Goal: Information Seeking & Learning: Check status

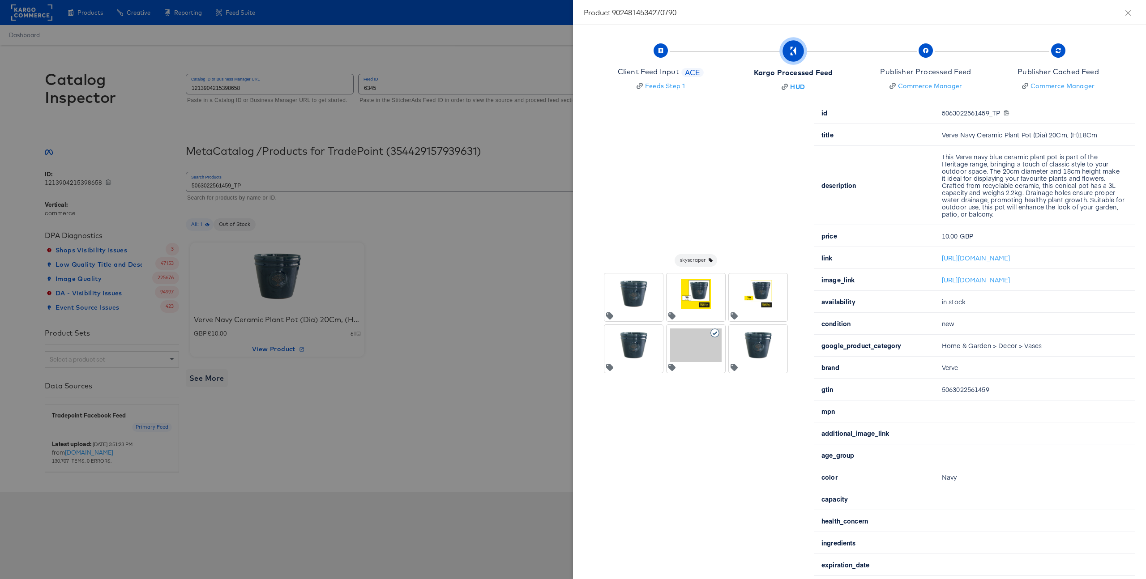
click at [482, 276] on div at bounding box center [573, 289] width 1146 height 579
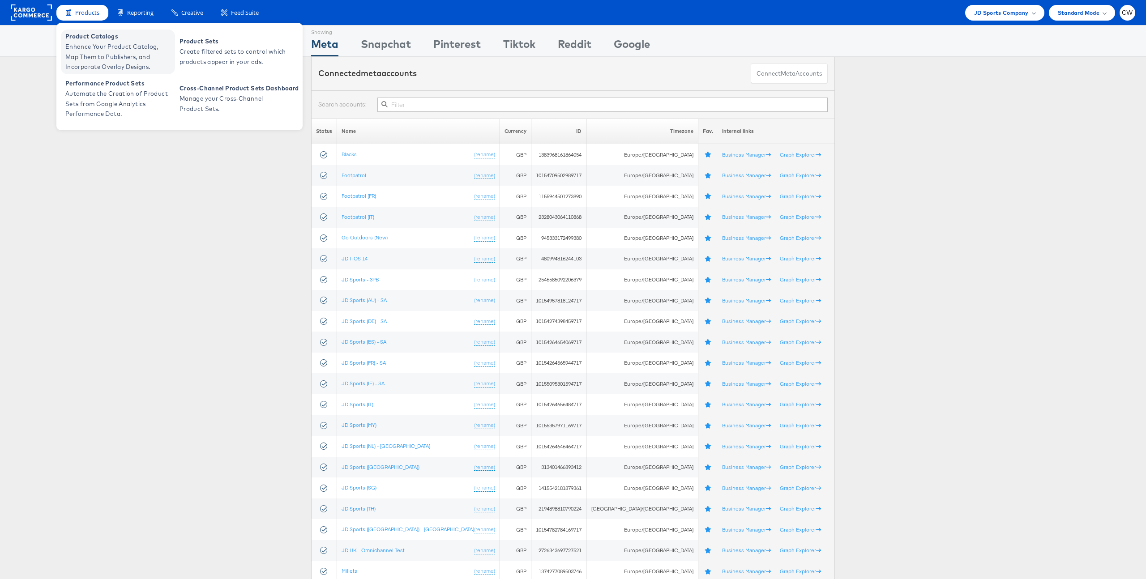
click at [111, 56] on span "Enhance Your Product Catalog, Map Them to Publishers, and Incorporate Overlay D…" at bounding box center [118, 57] width 107 height 30
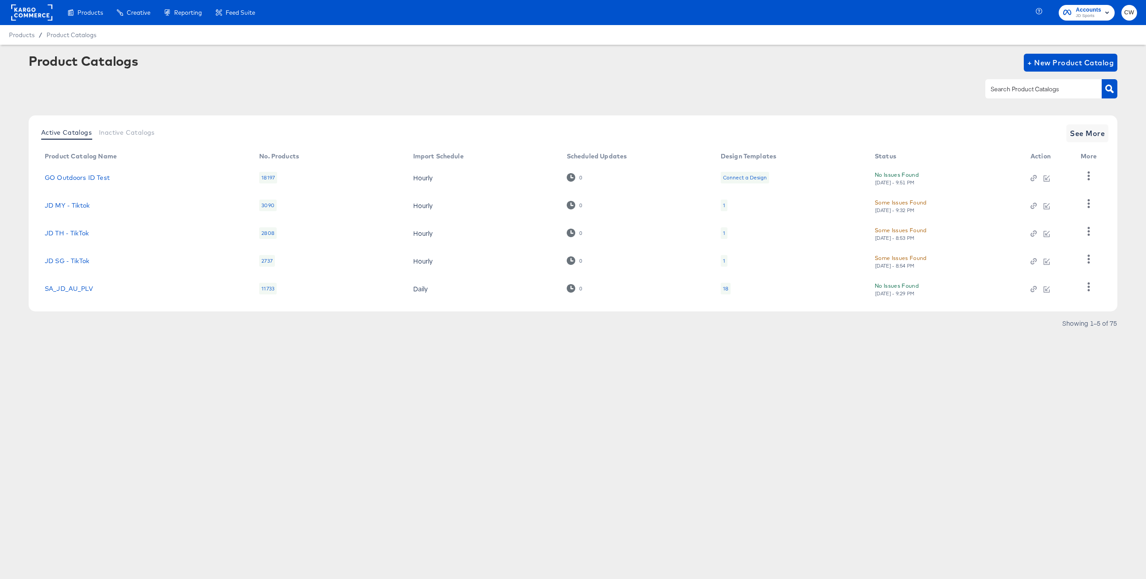
click at [1021, 98] on div at bounding box center [1043, 88] width 116 height 19
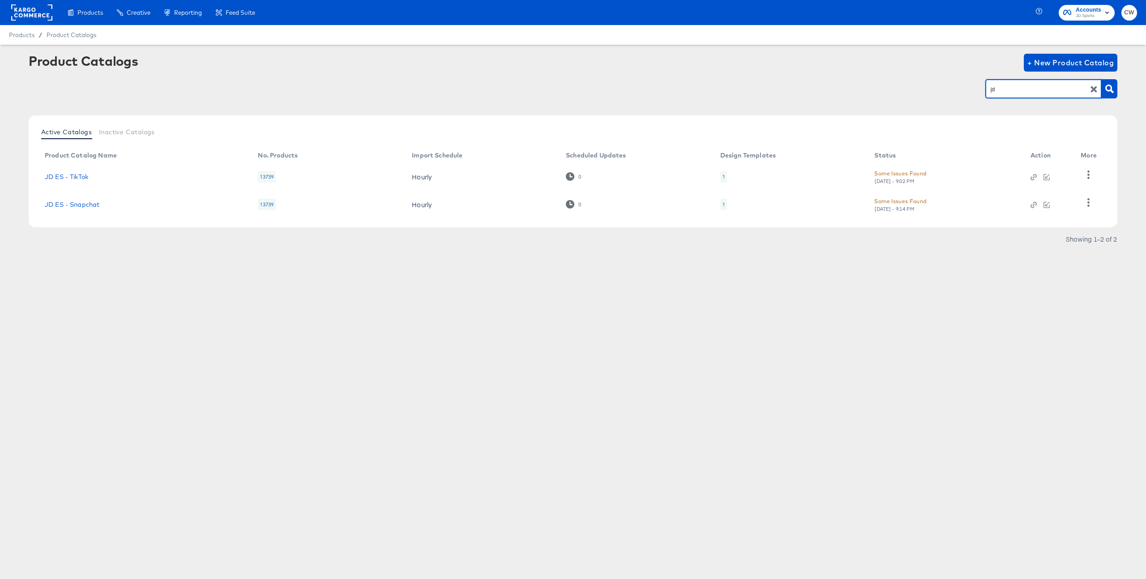
type input "j"
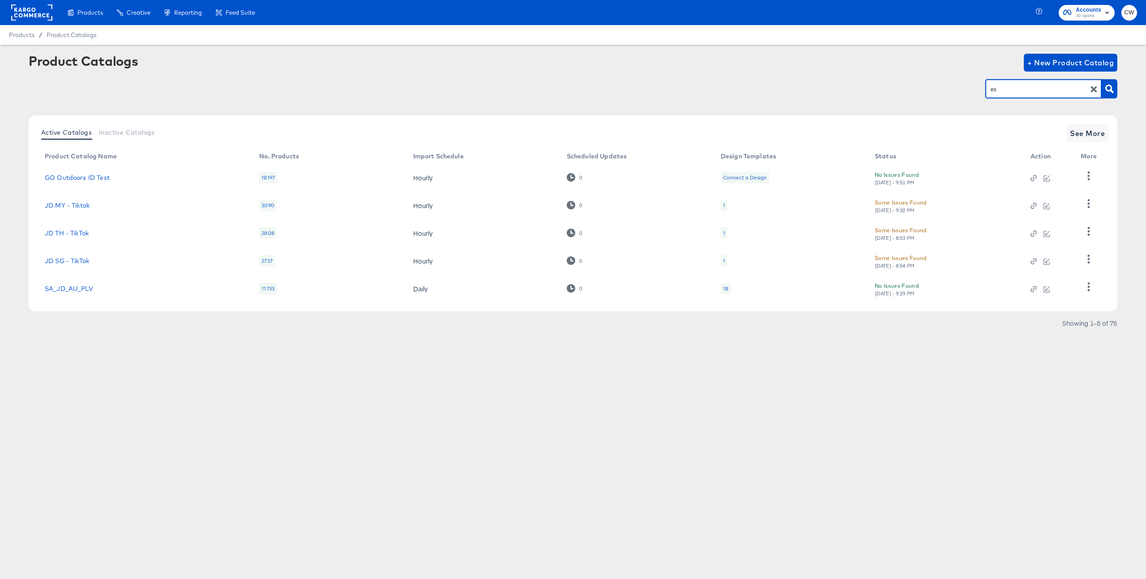
type input "es"
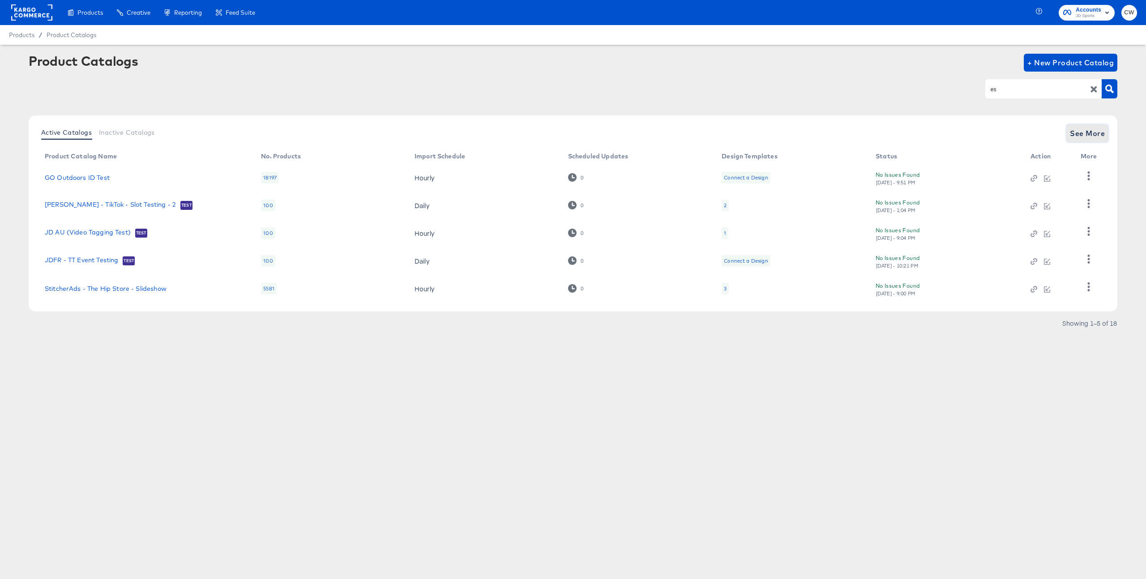
click at [1100, 138] on span "See More" at bounding box center [1087, 133] width 35 height 13
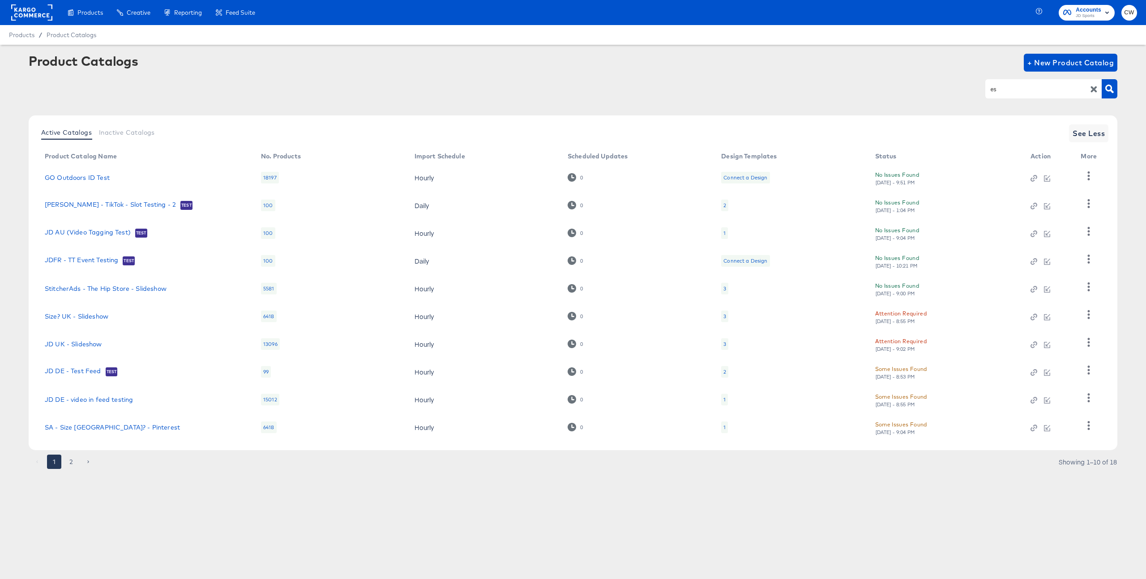
click at [79, 456] on li "2" at bounding box center [71, 462] width 17 height 14
click at [72, 459] on button "2" at bounding box center [71, 462] width 14 height 14
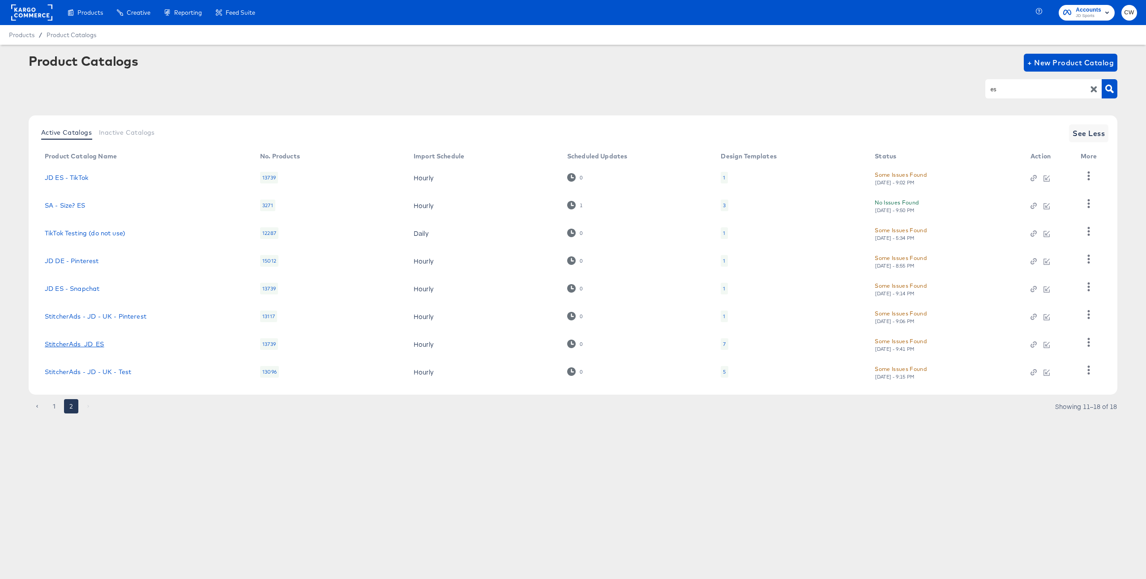
click at [97, 342] on link "StitcherAds_JD_ES" at bounding box center [75, 344] width 60 height 7
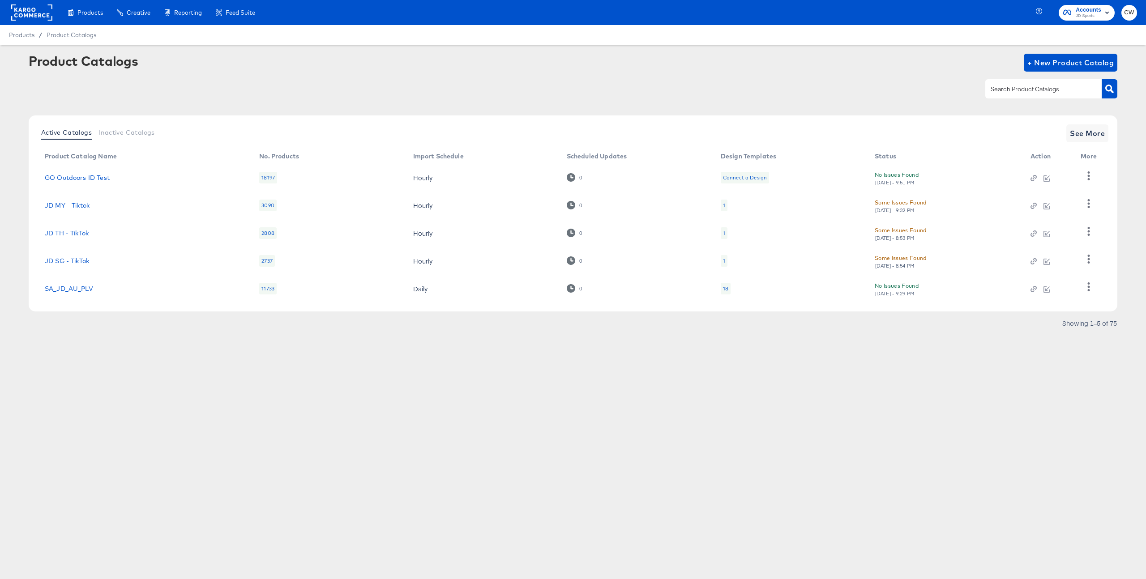
click at [1023, 94] on div at bounding box center [1043, 88] width 116 height 19
type input "es"
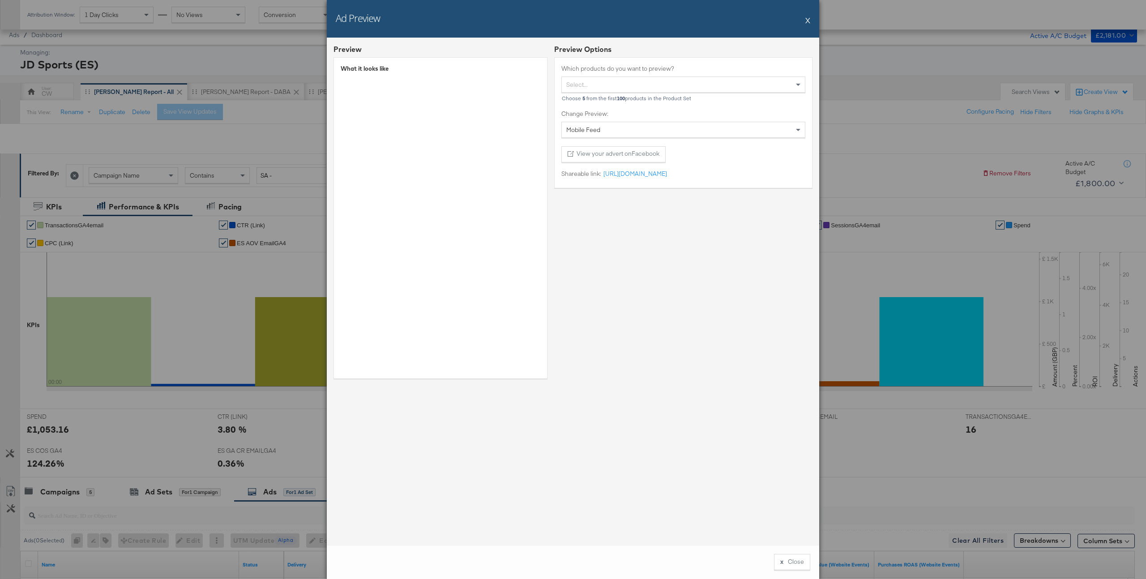
scroll to position [280, 0]
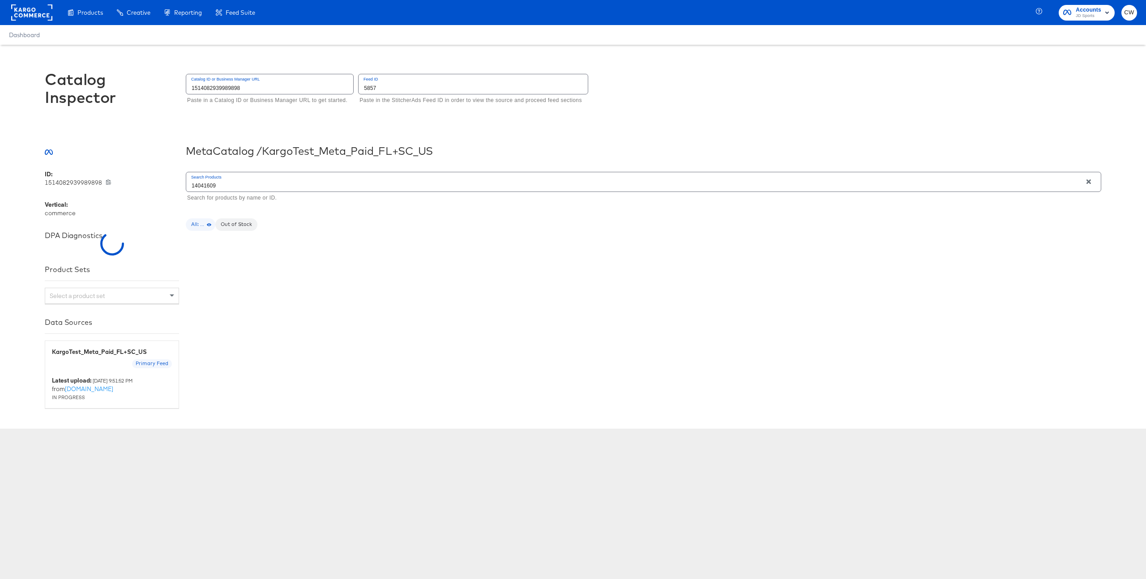
click at [215, 91] on input "1514082939989898" at bounding box center [269, 83] width 167 height 19
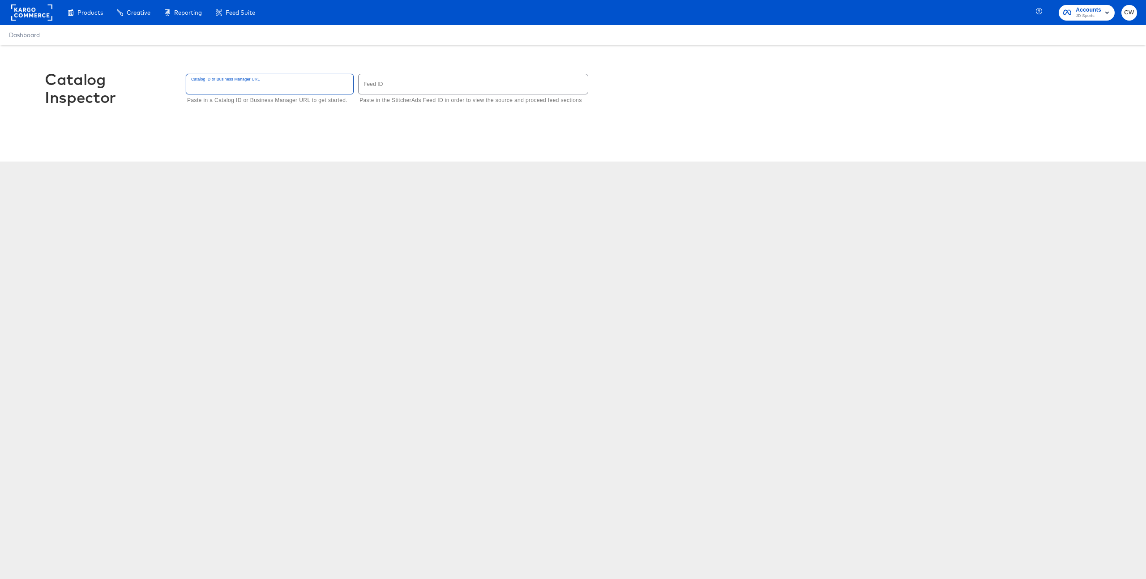
click at [407, 77] on input "text" at bounding box center [473, 83] width 229 height 19
click at [271, 89] on input "text" at bounding box center [269, 83] width 167 height 19
type input "414955106097539"
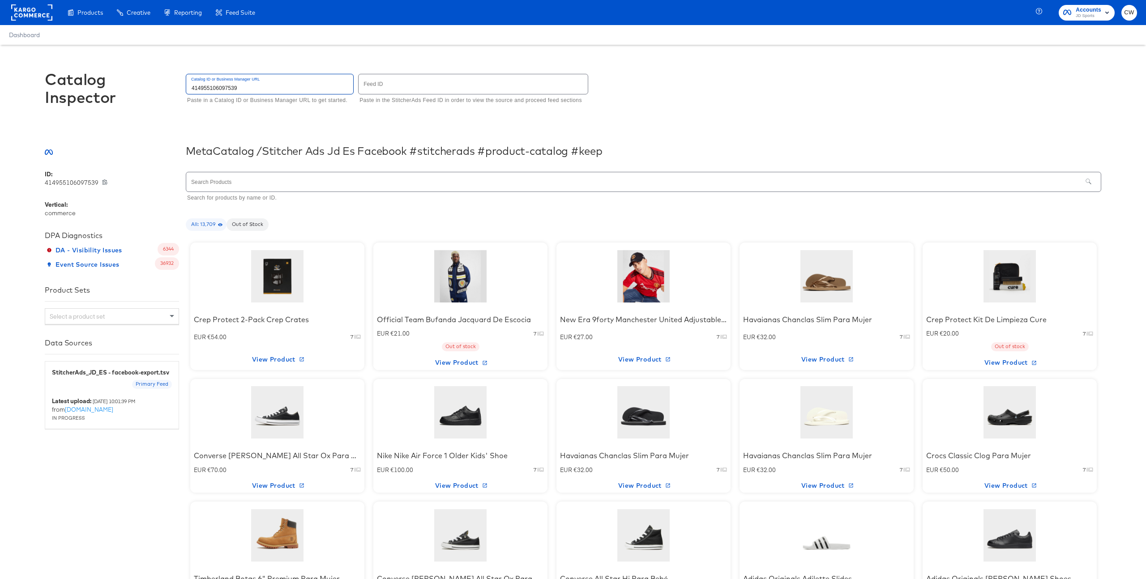
click at [297, 185] on input "text" at bounding box center [634, 181] width 896 height 19
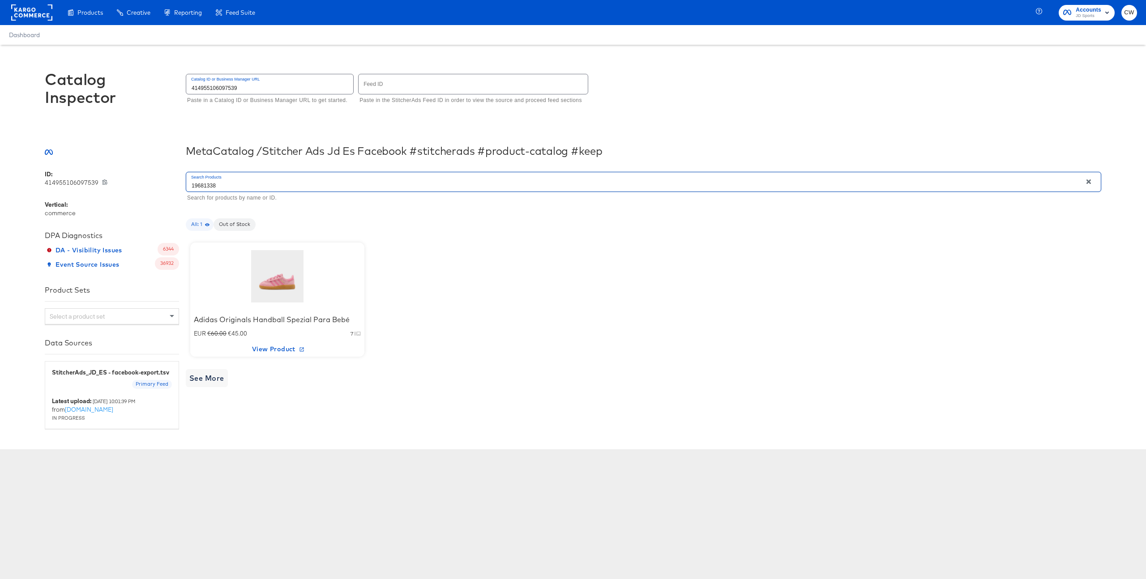
type input "19681338"
click at [267, 285] on div at bounding box center [278, 276] width 76 height 56
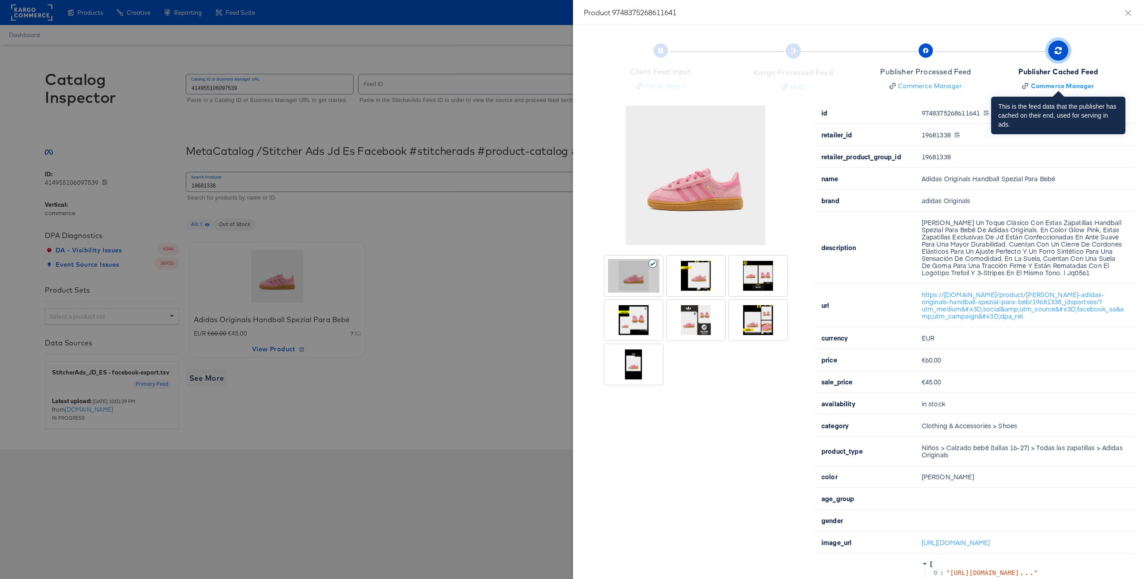
click at [1062, 67] on div "Publisher Cached Feed" at bounding box center [1059, 72] width 80 height 10
